Goal: Check status: Check status

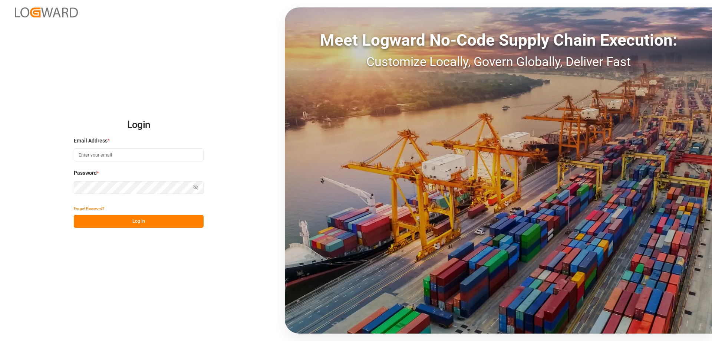
type input "[PERSON_NAME][EMAIL_ADDRESS][DOMAIN_NAME]"
click at [141, 220] on button "Log In" at bounding box center [139, 221] width 130 height 13
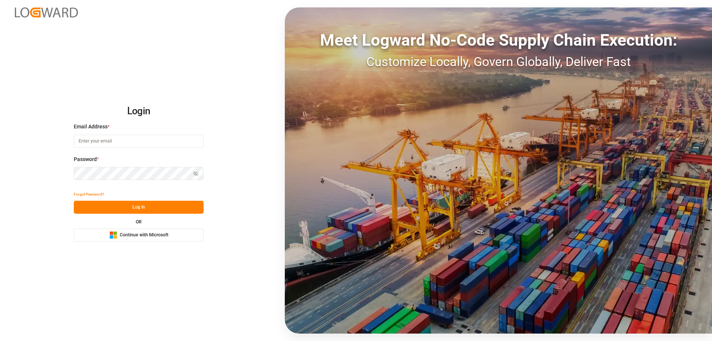
type input "[PERSON_NAME][EMAIL_ADDRESS][DOMAIN_NAME]"
click at [135, 205] on button "Log In" at bounding box center [139, 206] width 130 height 13
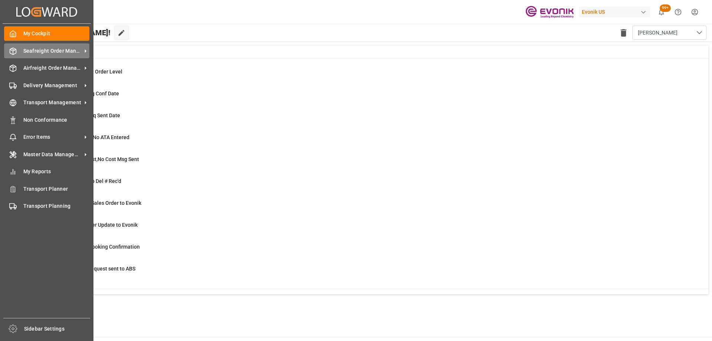
click at [46, 57] on div "Seafreight Order Management Seafreight Order Management" at bounding box center [46, 50] width 85 height 14
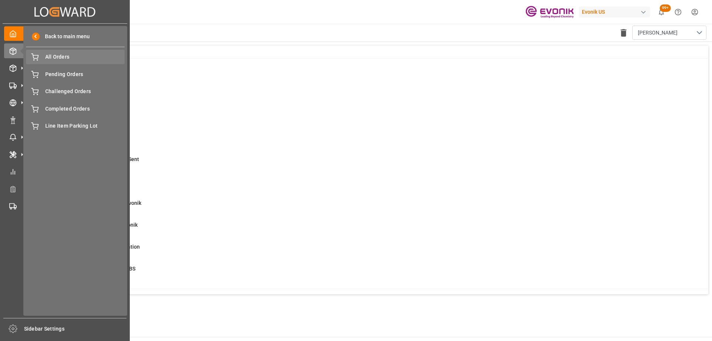
click at [57, 59] on span "All Orders" at bounding box center [85, 57] width 80 height 8
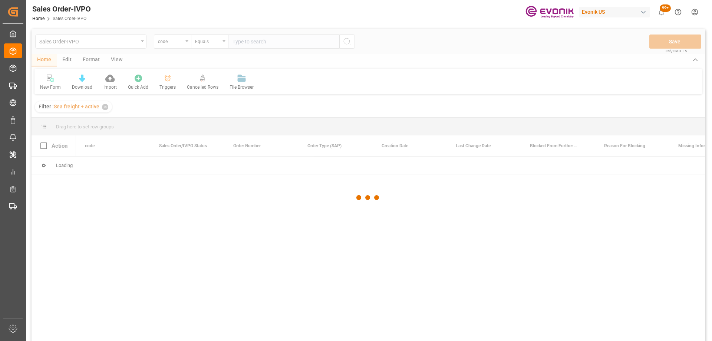
click at [139, 41] on div at bounding box center [368, 197] width 673 height 336
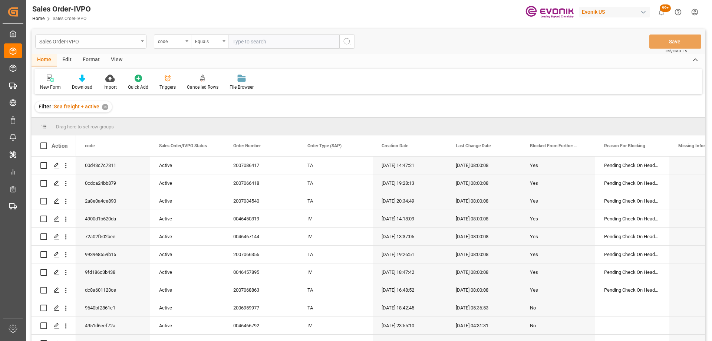
click at [139, 41] on div "Sales Order-IVPO" at bounding box center [90, 41] width 111 height 14
type input "lin"
click at [92, 76] on div "Line Item" at bounding box center [91, 76] width 110 height 16
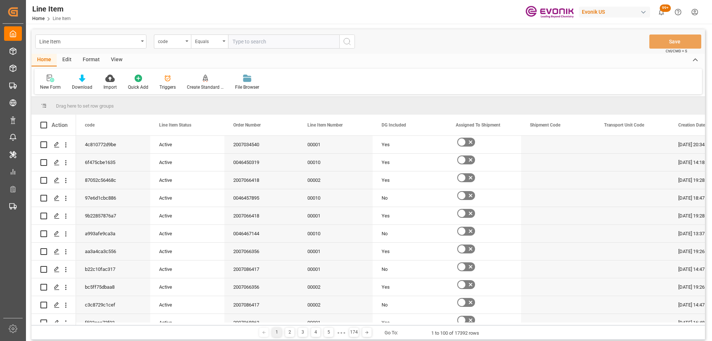
click at [186, 38] on div "code" at bounding box center [172, 41] width 37 height 14
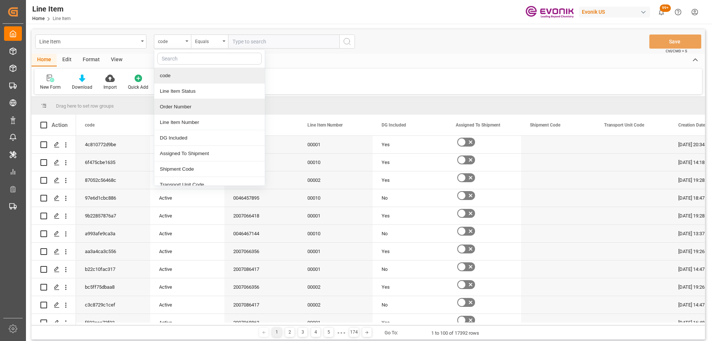
click at [186, 106] on div "Order Number" at bounding box center [209, 107] width 110 height 16
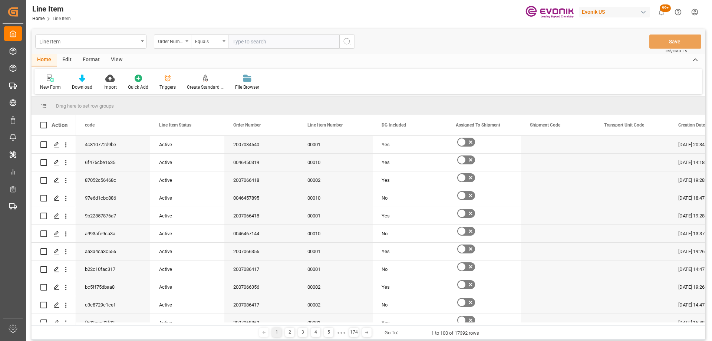
click at [259, 46] on input "text" at bounding box center [283, 41] width 111 height 14
paste input "0046465676"
type input "0046465676"
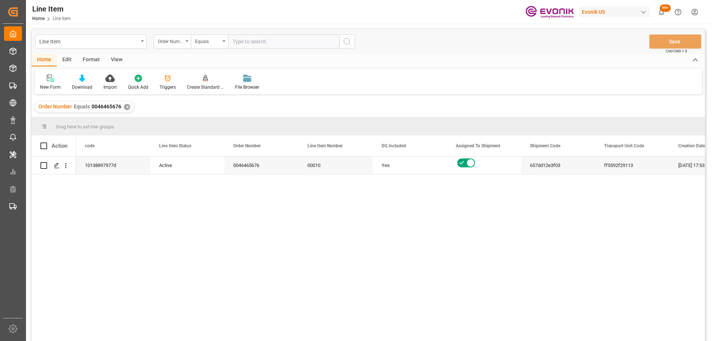
click at [116, 63] on div "View" at bounding box center [116, 60] width 23 height 13
click at [87, 79] on icon at bounding box center [83, 77] width 7 height 7
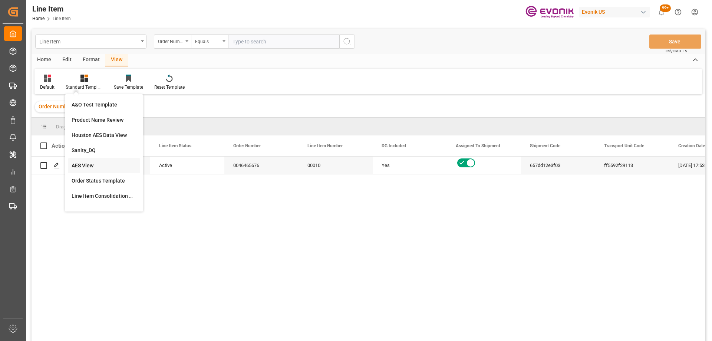
click at [98, 165] on div "AES View" at bounding box center [104, 166] width 65 height 8
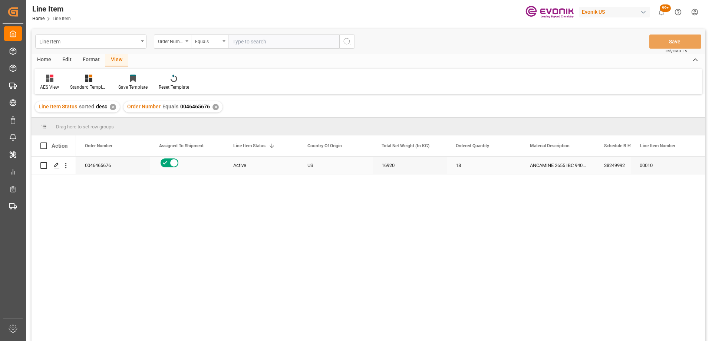
click at [567, 167] on div "ANCAMINE 2655 IBC 940KG" at bounding box center [558, 164] width 74 height 17
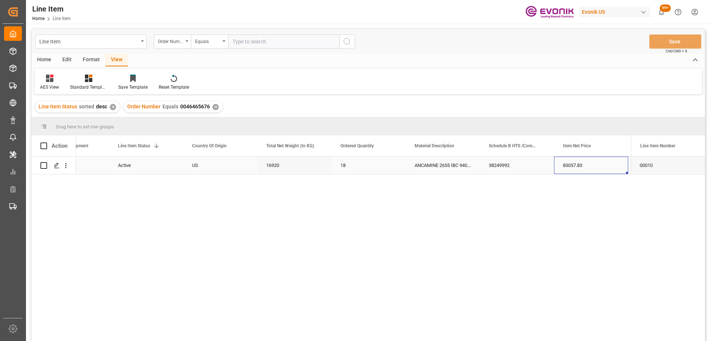
scroll to position [0, 189]
click at [502, 166] on div "83057.83" at bounding box center [517, 164] width 74 height 17
click at [561, 170] on div "USD" at bounding box center [591, 164] width 74 height 17
click at [359, 168] on div "9A61O" at bounding box center [368, 165] width 56 height 17
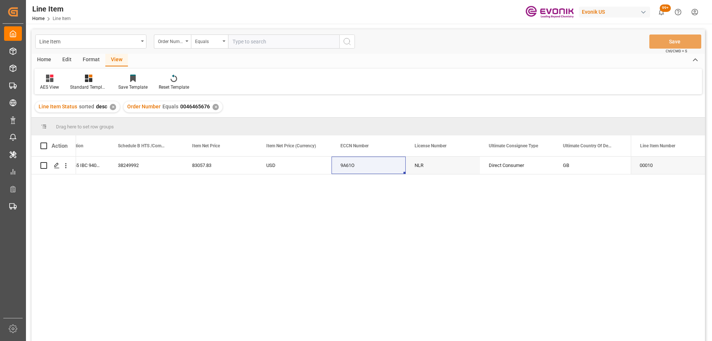
click at [466, 188] on div "18 ANCAMINE 2655 IBC 940KG 38249992 83057.83 USD 9A61O NLR Direct Consumer GB E…" at bounding box center [353, 250] width 554 height 189
click at [264, 40] on input "text" at bounding box center [283, 41] width 111 height 14
paste input "2006774936"
type input "2006774936"
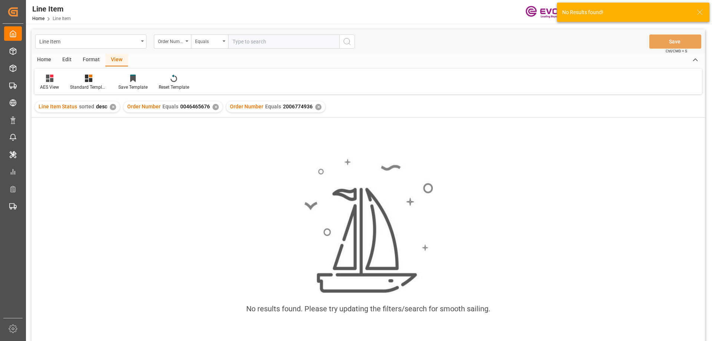
click at [213, 106] on div "✕" at bounding box center [215, 107] width 6 height 6
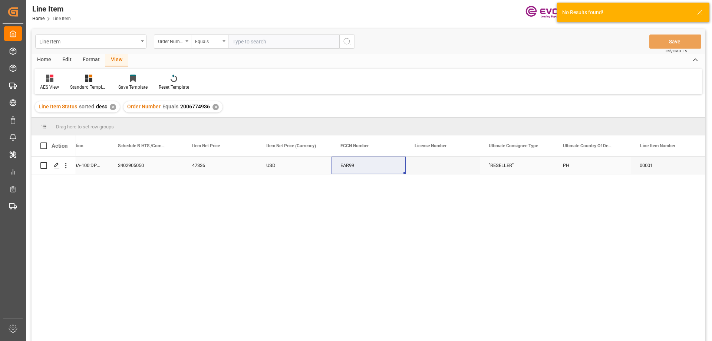
click at [135, 170] on div "3402905050" at bounding box center [146, 164] width 74 height 17
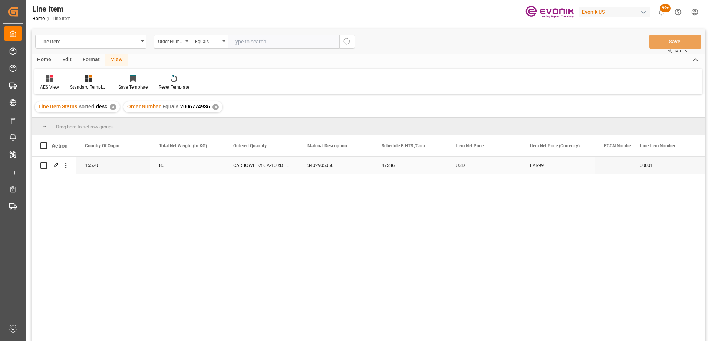
scroll to position [0, 222]
